Goal: Check status: Check status

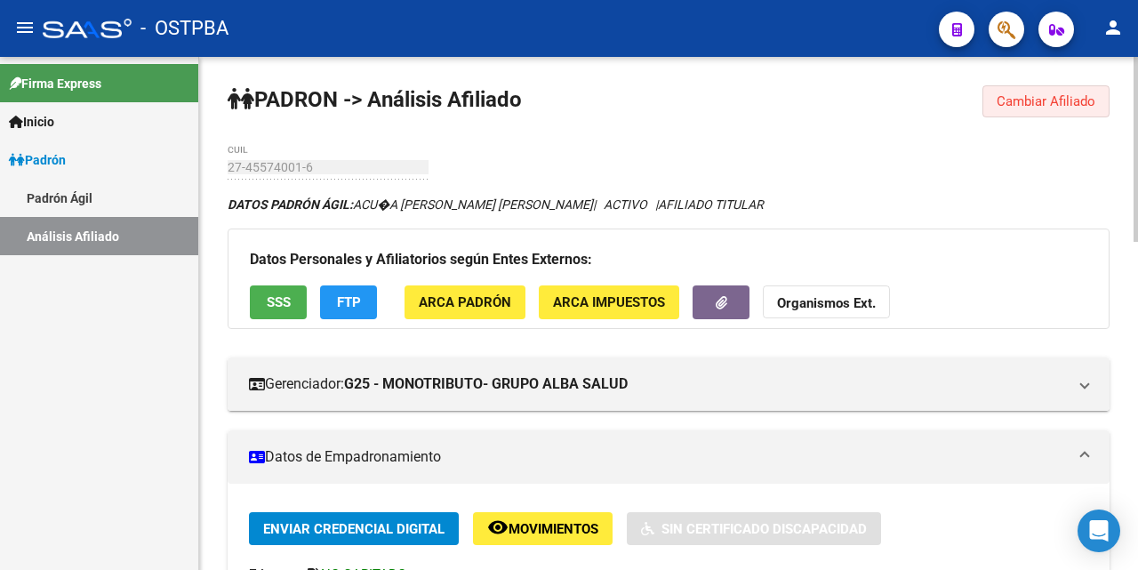
click at [1016, 104] on span "Cambiar Afiliado" at bounding box center [1046, 101] width 99 height 16
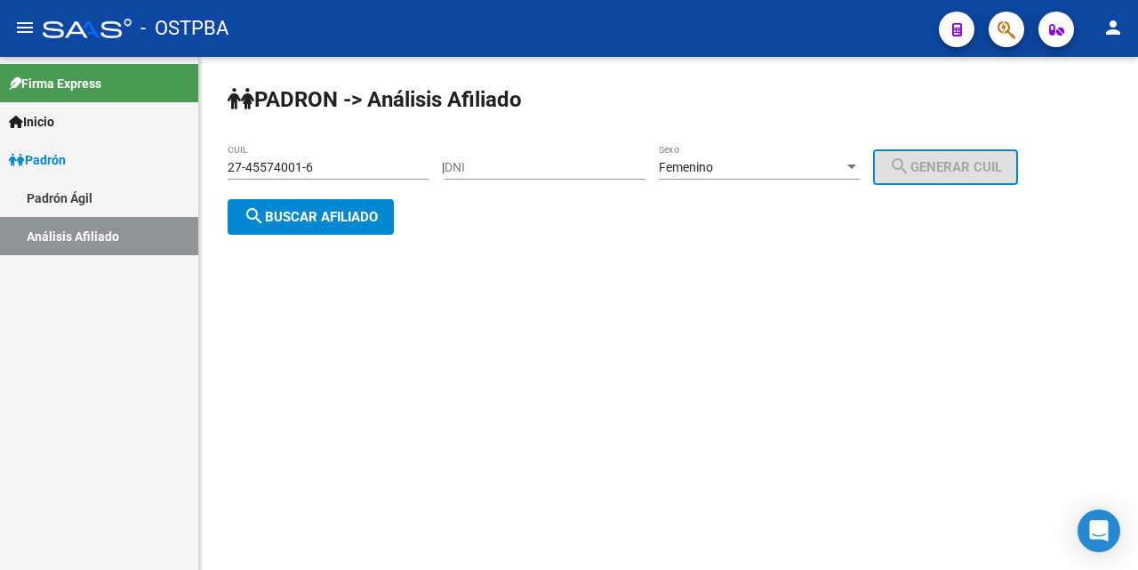
click at [799, 167] on div "Femenino" at bounding box center [751, 167] width 185 height 15
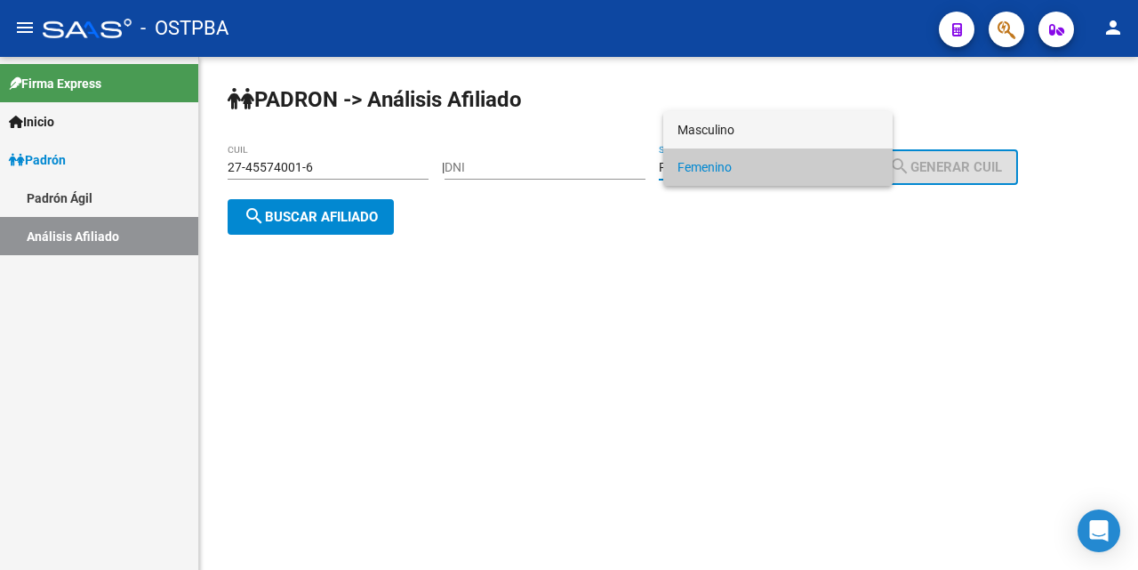
click at [703, 121] on span "Masculino" at bounding box center [778, 129] width 201 height 37
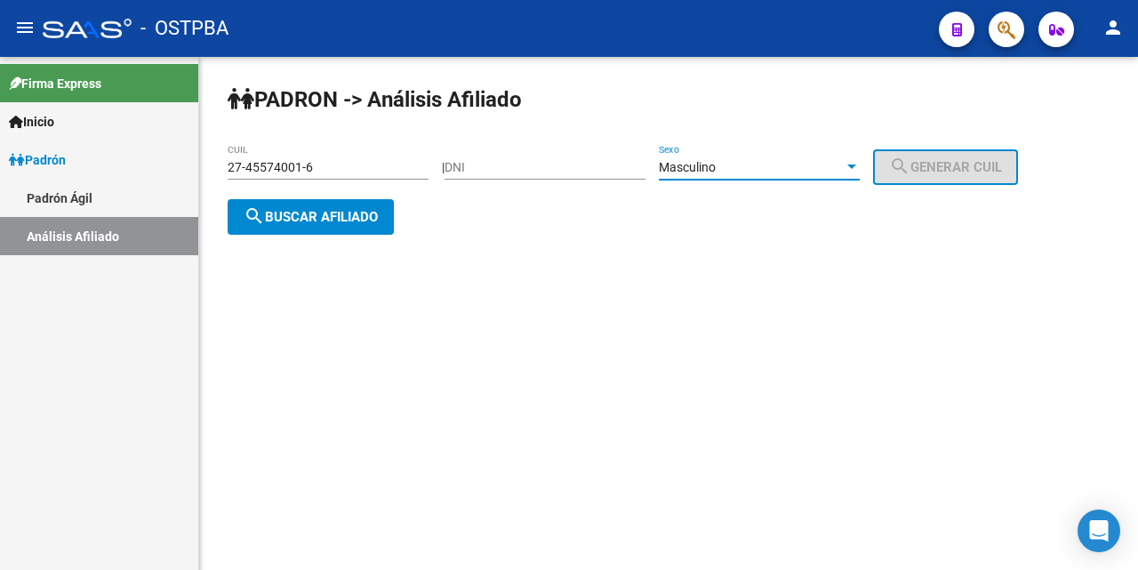
click at [392, 170] on input "27-45574001-6" at bounding box center [328, 167] width 201 height 15
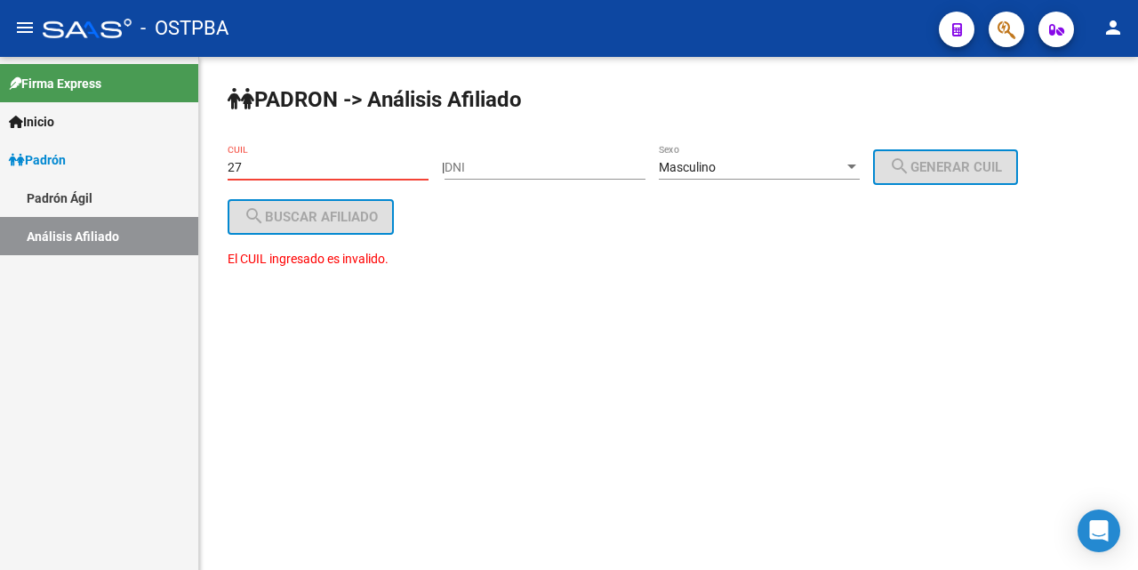
type input "2"
click at [475, 173] on input "DNI" at bounding box center [545, 167] width 201 height 15
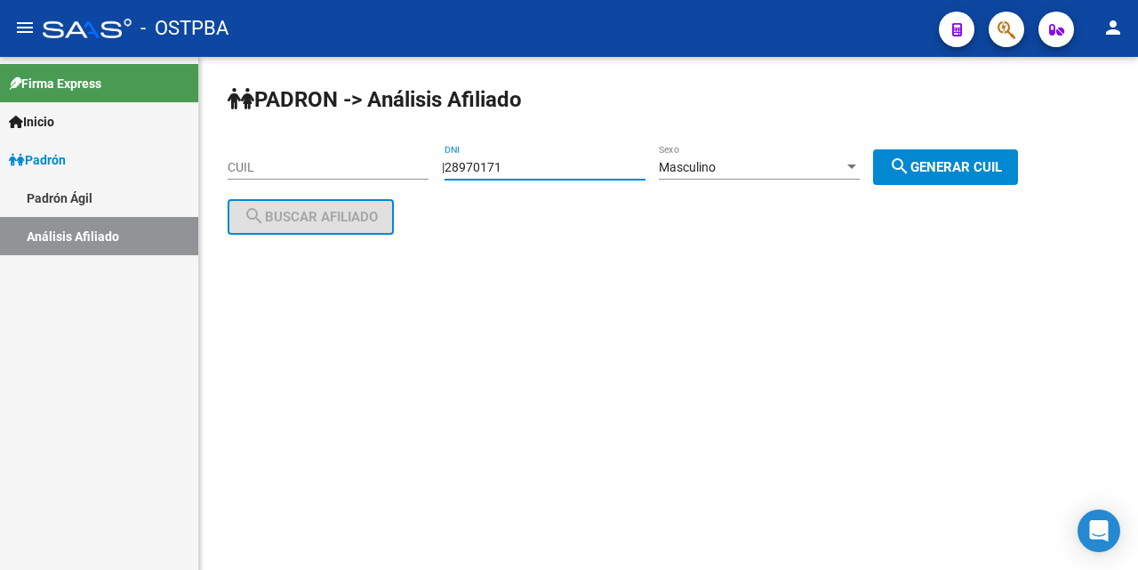
type input "28970171"
drag, startPoint x: 998, startPoint y: 164, endPoint x: 988, endPoint y: 162, distance: 9.9
click at [995, 162] on span "search Generar CUIL" at bounding box center [945, 167] width 113 height 16
type input "20-28970171-1"
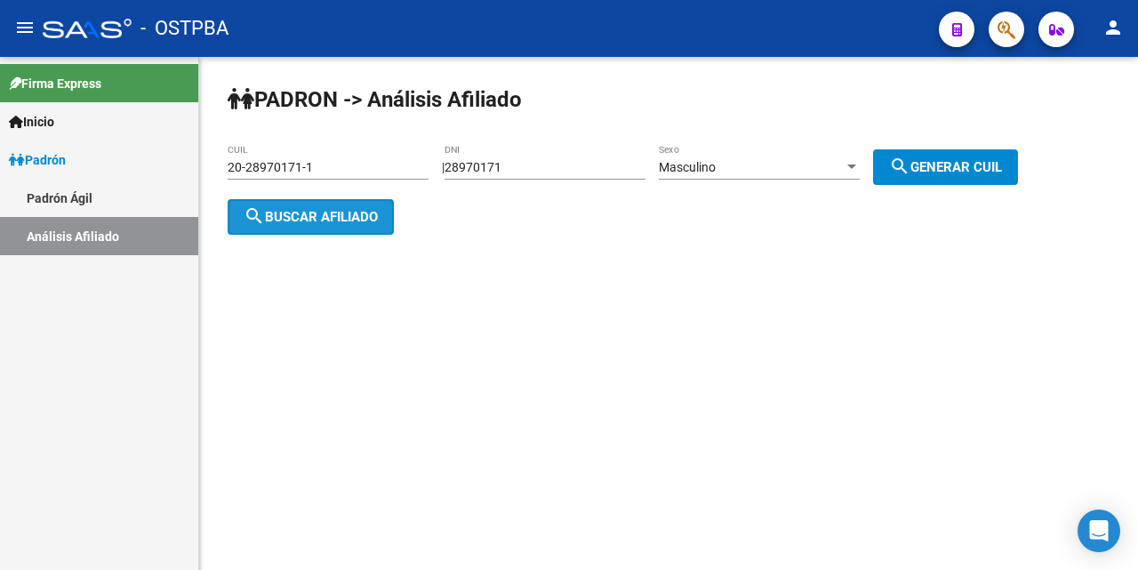
click at [353, 226] on button "search Buscar afiliado" at bounding box center [311, 217] width 166 height 36
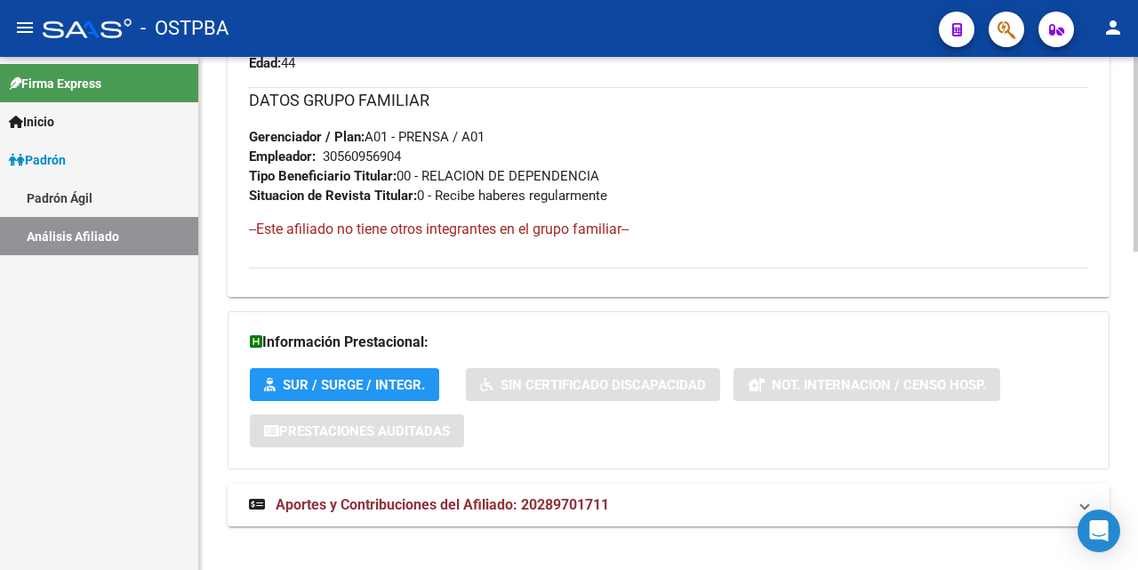
scroll to position [839, 0]
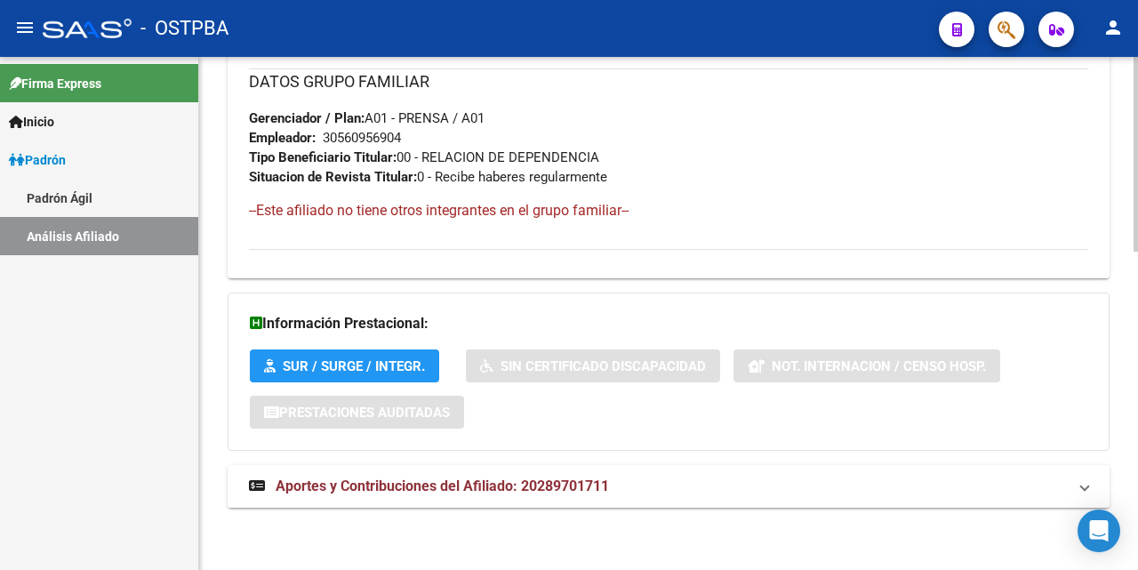
click at [449, 481] on span "Aportes y Contribuciones del Afiliado: 20289701711" at bounding box center [442, 486] width 333 height 17
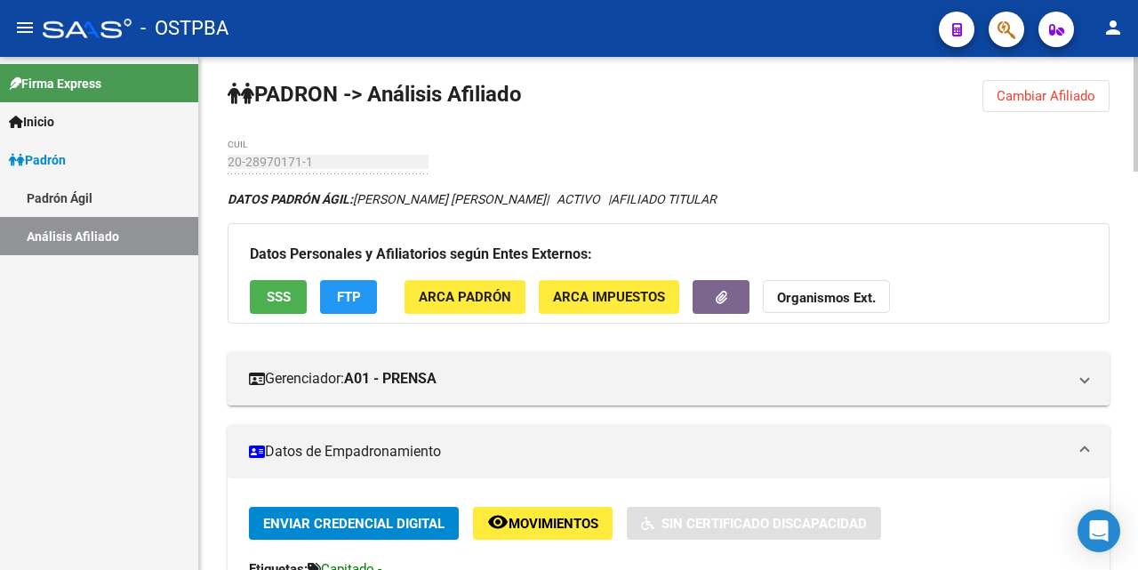
scroll to position [0, 0]
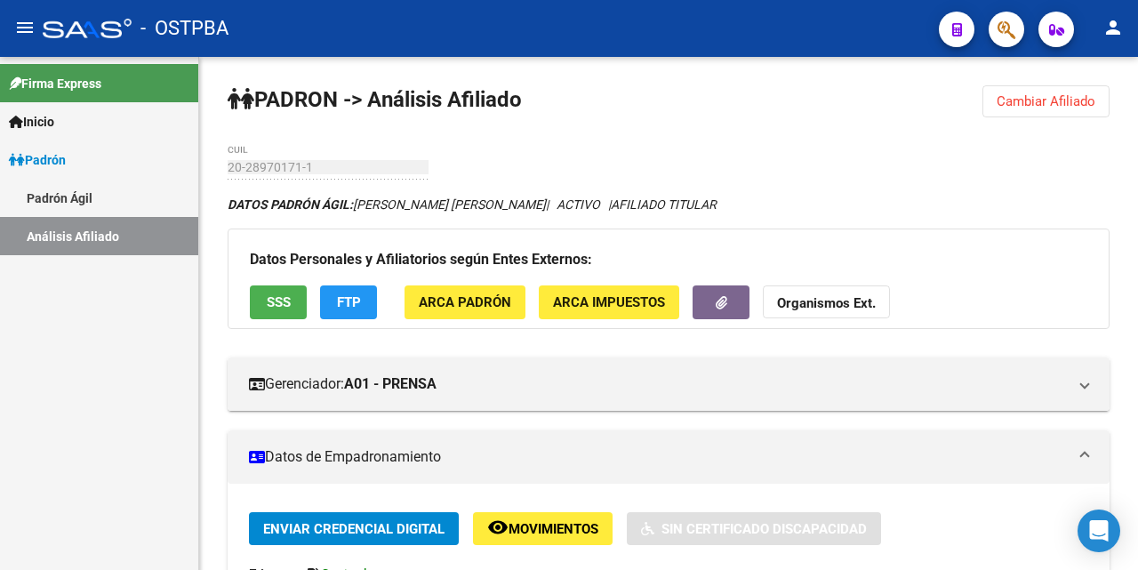
click at [789, 33] on div "- OSTPBA" at bounding box center [484, 28] width 882 height 39
click at [848, 40] on div "- OSTPBA" at bounding box center [484, 28] width 882 height 39
drag, startPoint x: 1043, startPoint y: 98, endPoint x: 1000, endPoint y: 100, distance: 42.8
click at [1042, 99] on span "Cambiar Afiliado" at bounding box center [1046, 101] width 99 height 16
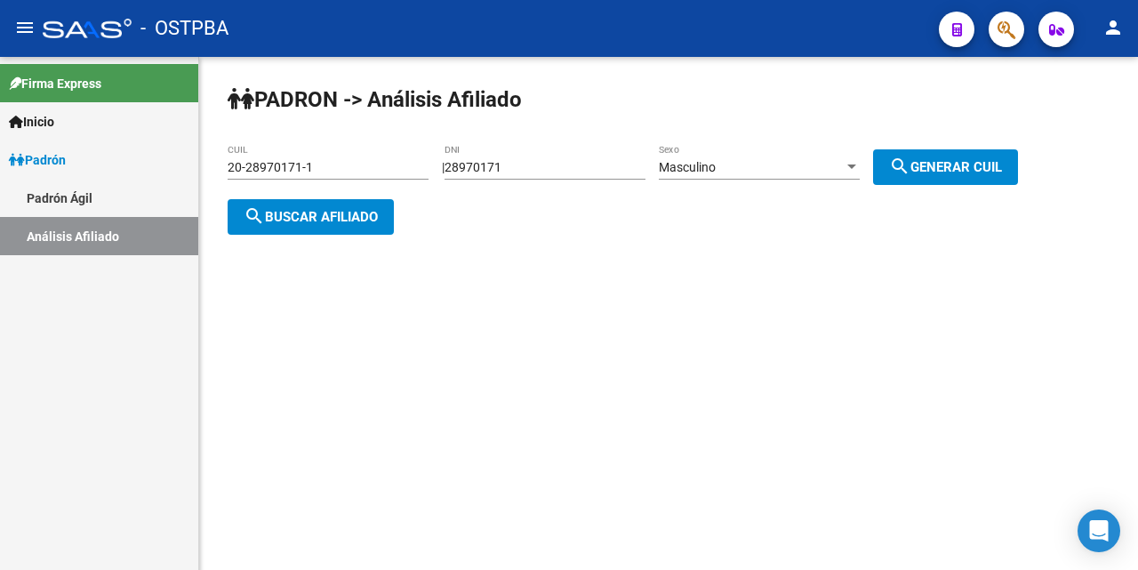
click at [569, 179] on div "28970171 DNI" at bounding box center [545, 162] width 201 height 36
type input "2"
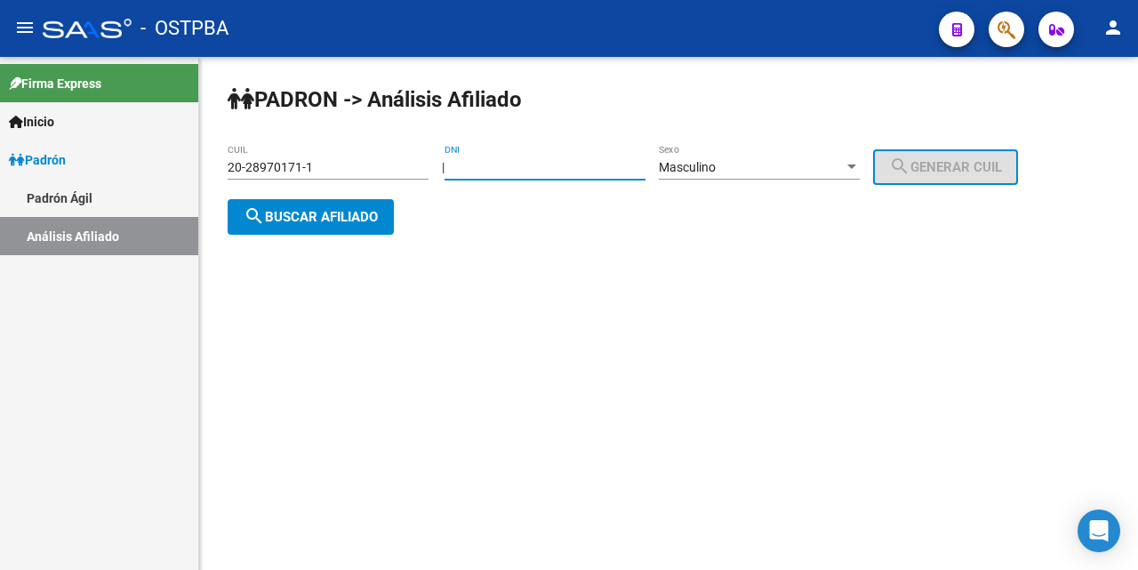
click at [358, 157] on div "20-28970171-1 CUIL" at bounding box center [328, 162] width 201 height 36
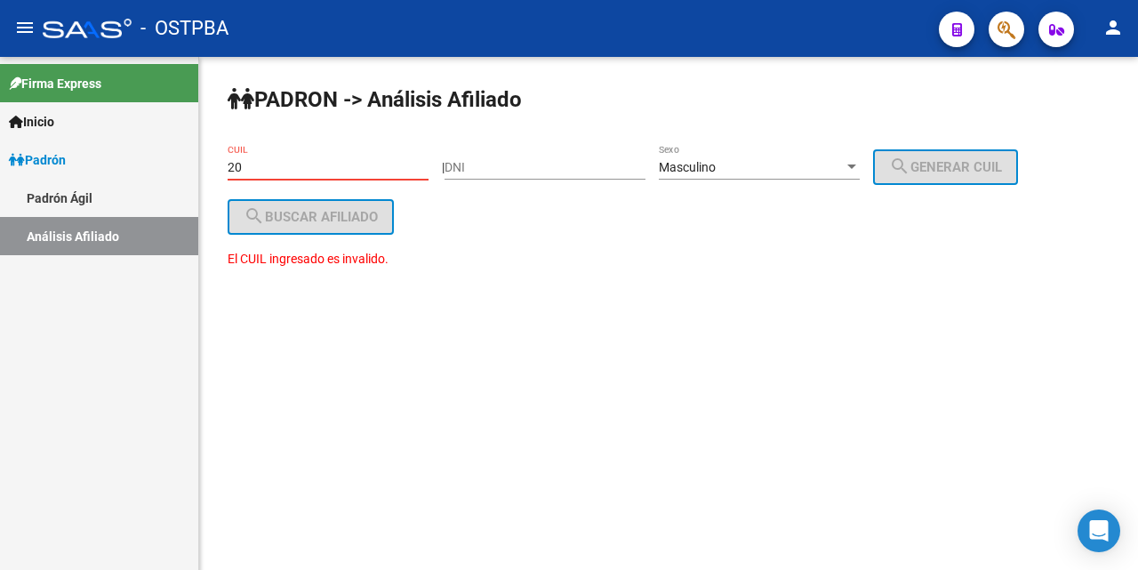
type input "2"
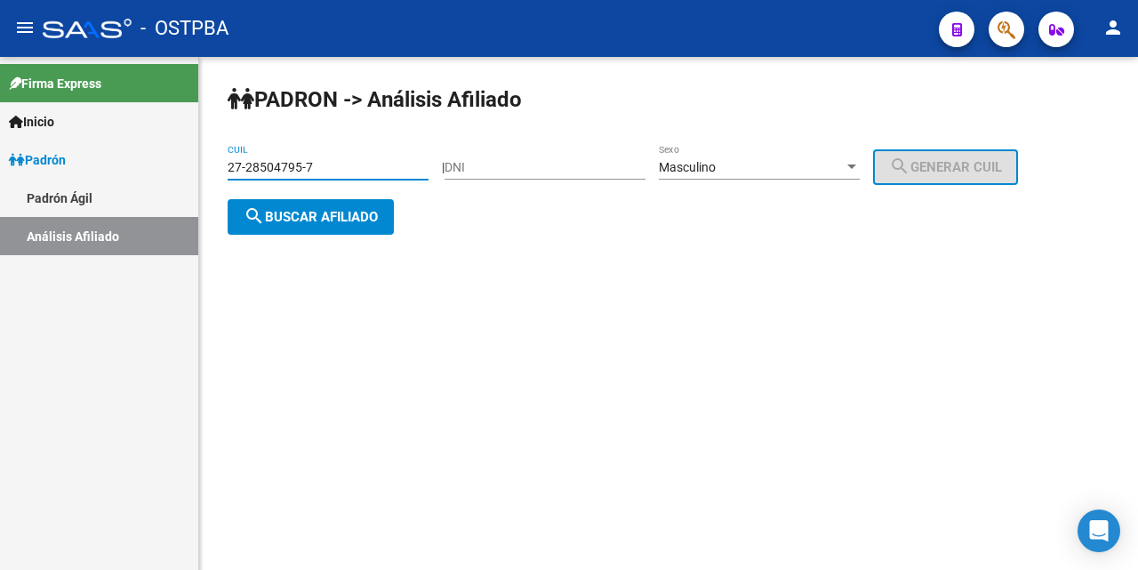
type input "27-28504795-7"
click at [860, 164] on div at bounding box center [852, 167] width 16 height 14
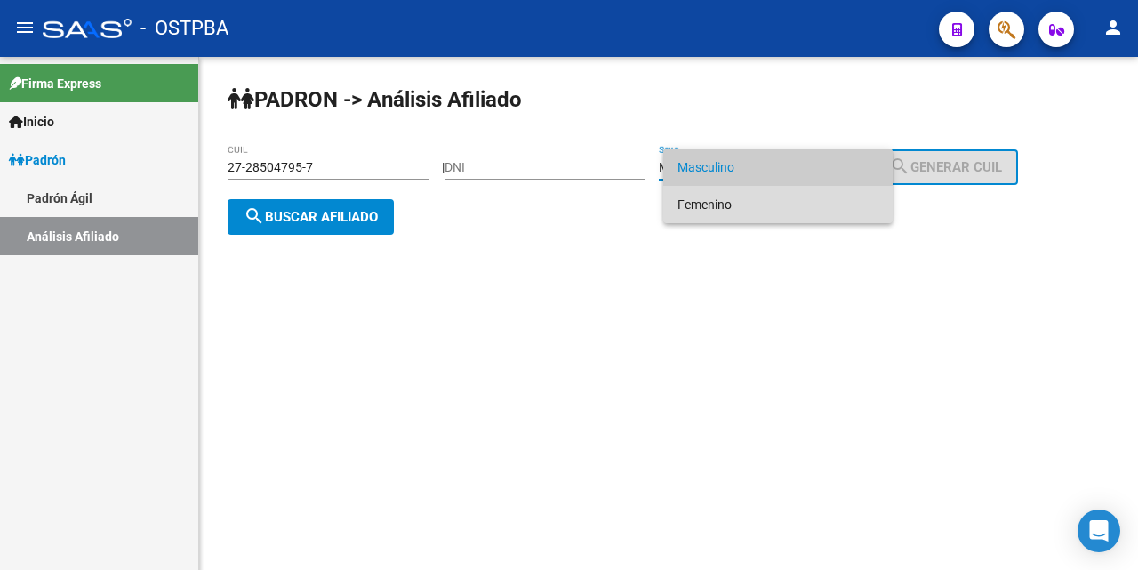
drag, startPoint x: 775, startPoint y: 206, endPoint x: 720, endPoint y: 206, distance: 54.2
click at [774, 206] on span "Femenino" at bounding box center [778, 204] width 201 height 37
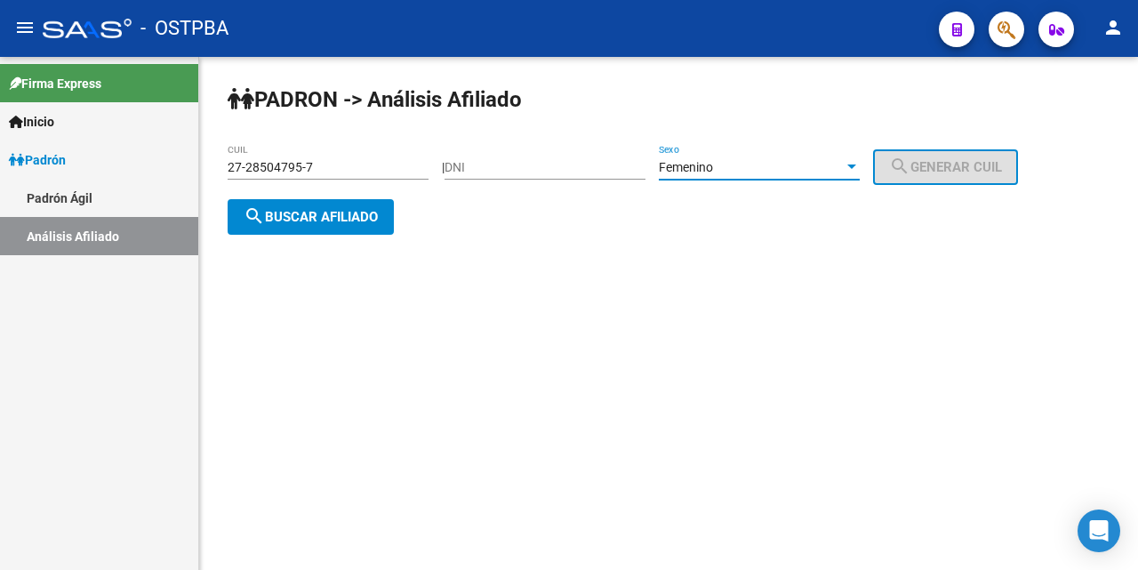
click at [333, 221] on span "search Buscar afiliado" at bounding box center [311, 217] width 134 height 16
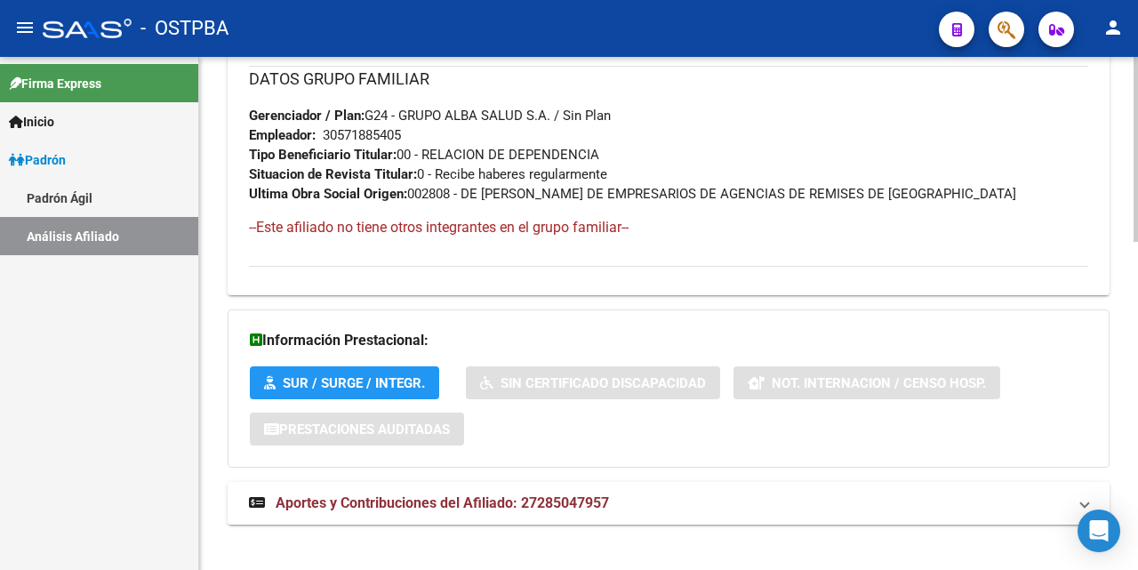
scroll to position [912, 0]
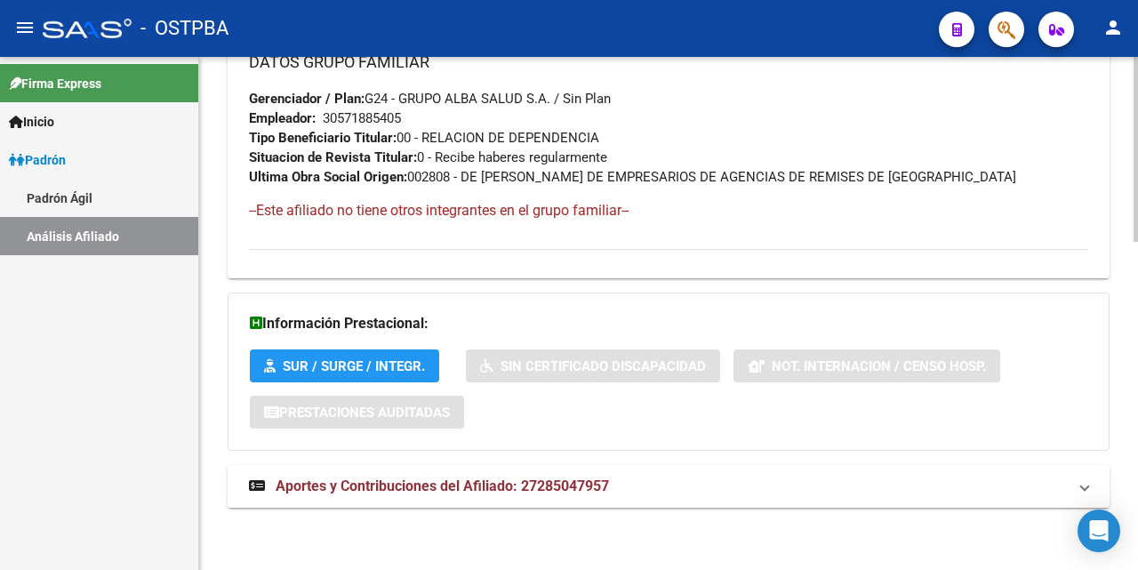
click at [501, 487] on span "Aportes y Contribuciones del Afiliado: 27285047957" at bounding box center [442, 486] width 333 height 17
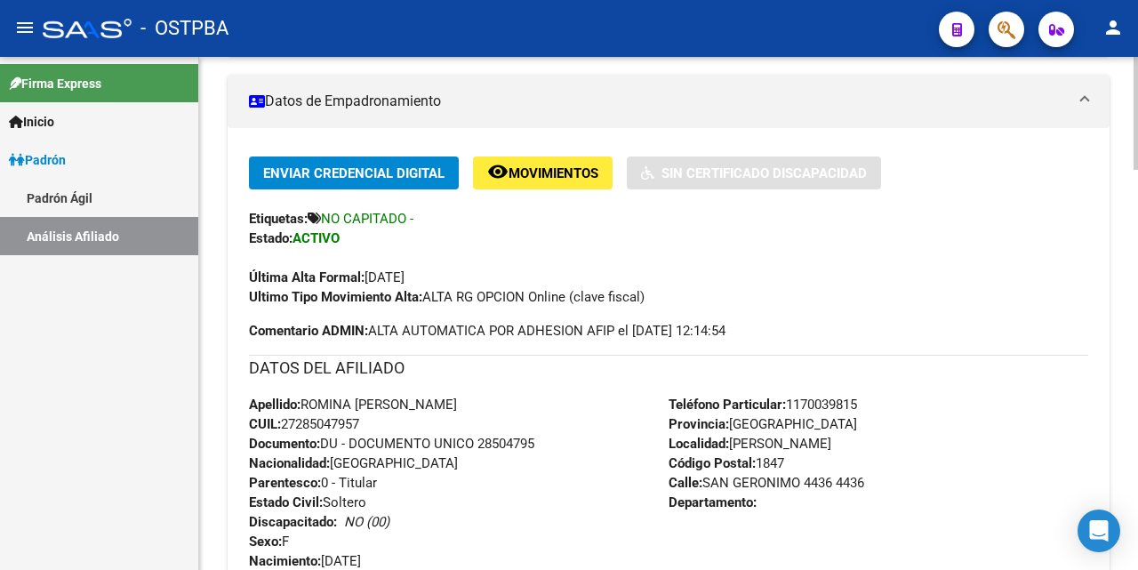
scroll to position [869, 0]
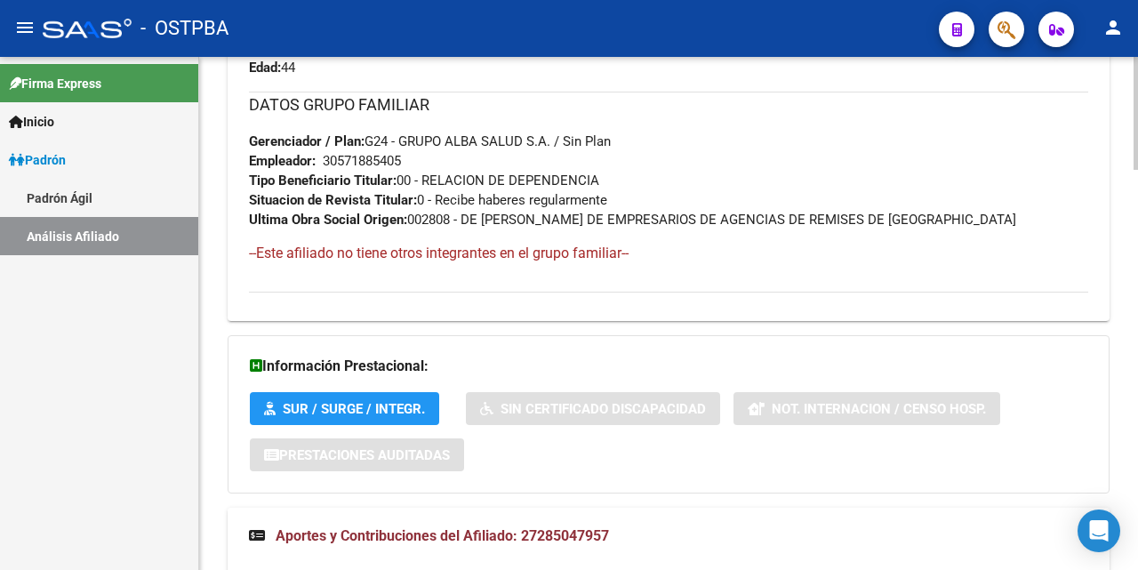
click at [1135, 319] on div at bounding box center [1136, 313] width 4 height 513
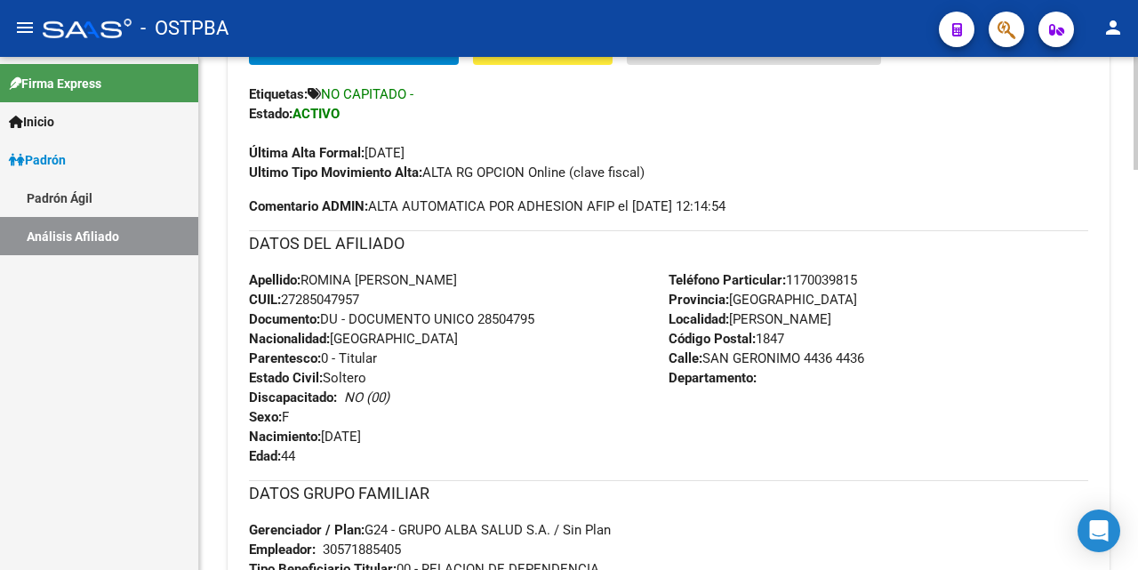
scroll to position [335, 0]
